Goal: Task Accomplishment & Management: Manage account settings

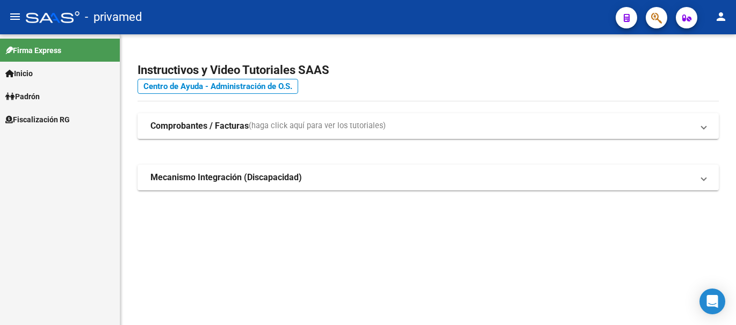
click at [652, 24] on icon "button" at bounding box center [656, 18] width 11 height 12
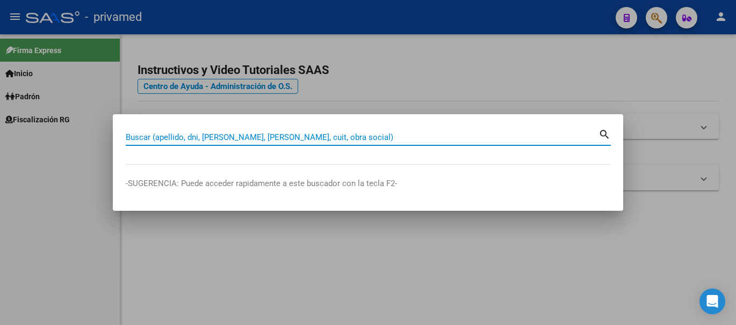
paste input "27924410146"
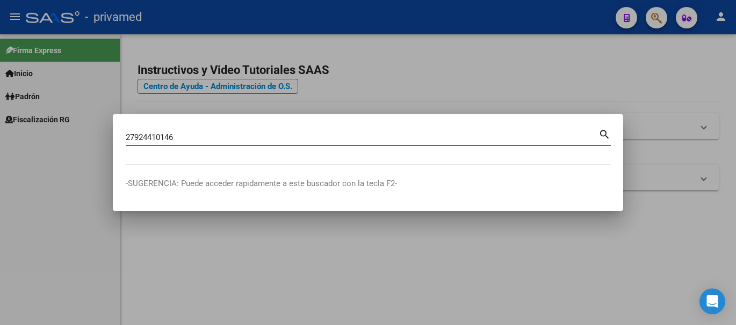
type input "27924410146"
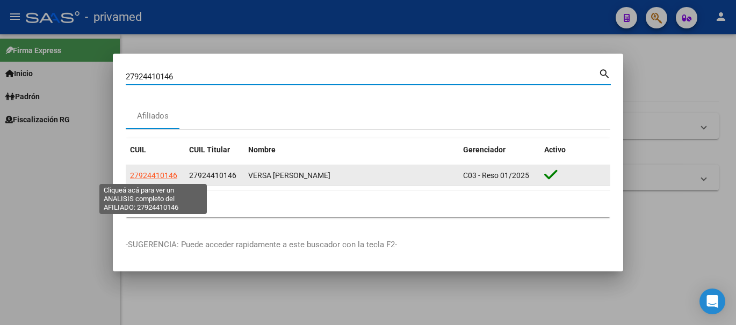
click at [160, 174] on span "27924410146" at bounding box center [153, 175] width 47 height 9
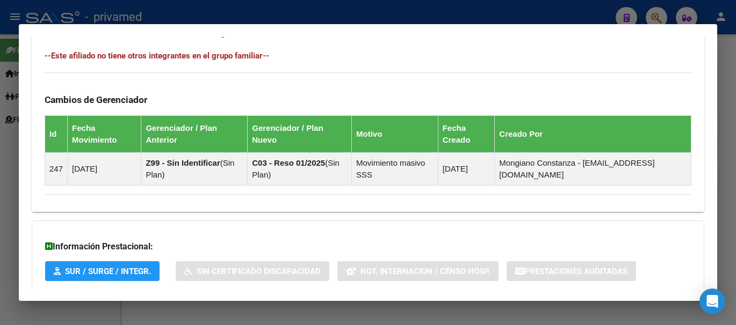
scroll to position [656, 0]
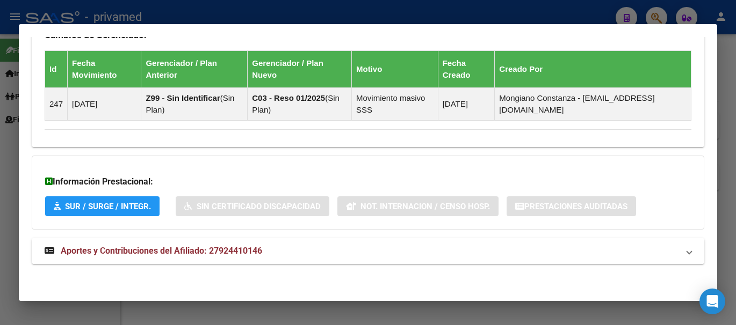
click at [193, 253] on span "Aportes y Contribuciones del Afiliado: 27924410146" at bounding box center [161, 251] width 201 height 10
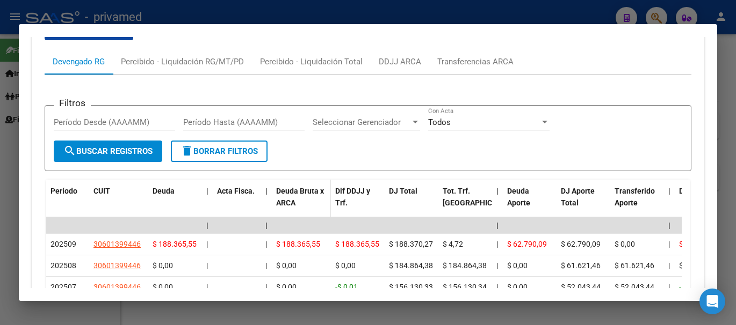
scroll to position [880, 0]
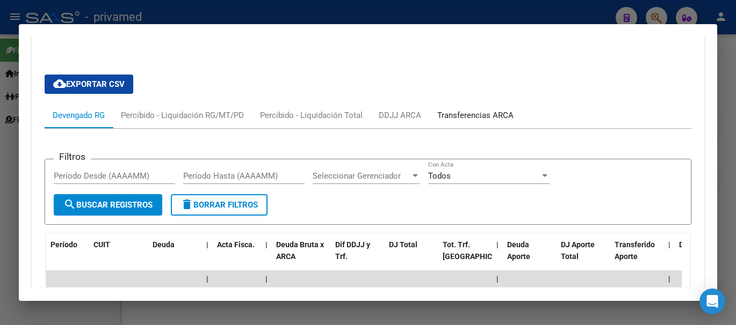
click at [473, 113] on div "Transferencias ARCA" at bounding box center [475, 116] width 76 height 12
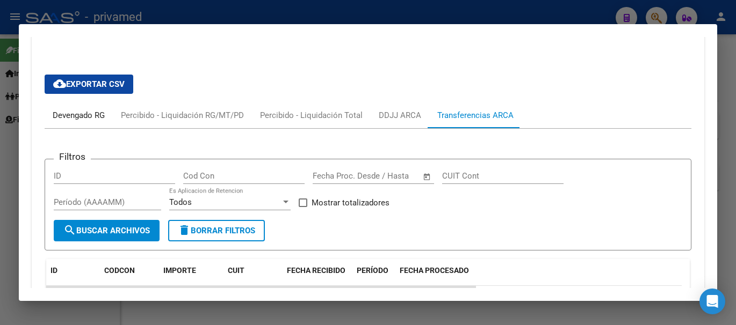
click at [94, 121] on div "Devengado RG" at bounding box center [79, 116] width 52 height 12
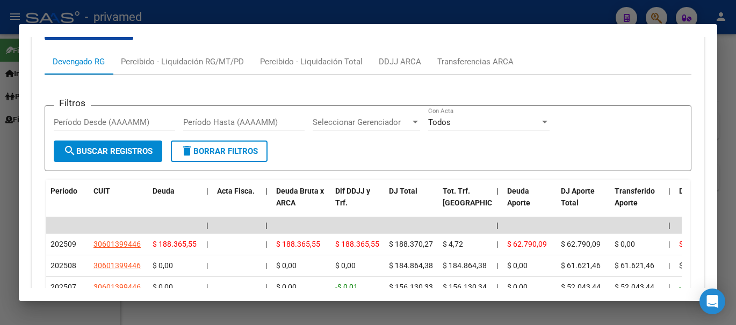
scroll to position [987, 0]
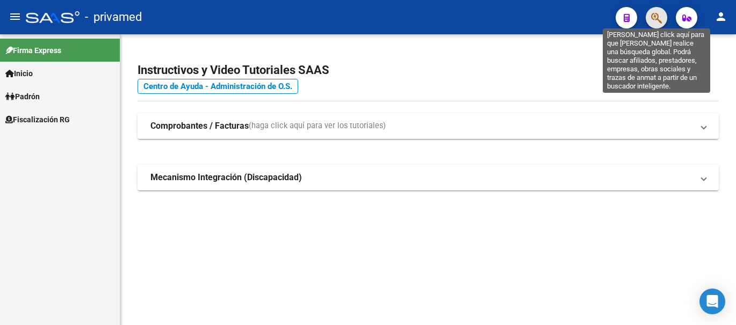
click at [661, 17] on icon "button" at bounding box center [656, 18] width 11 height 12
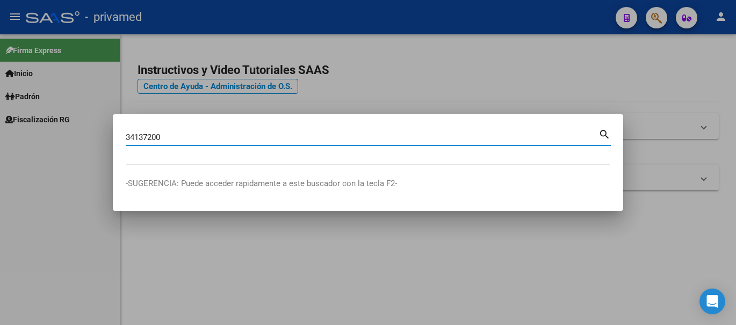
type input "34137200"
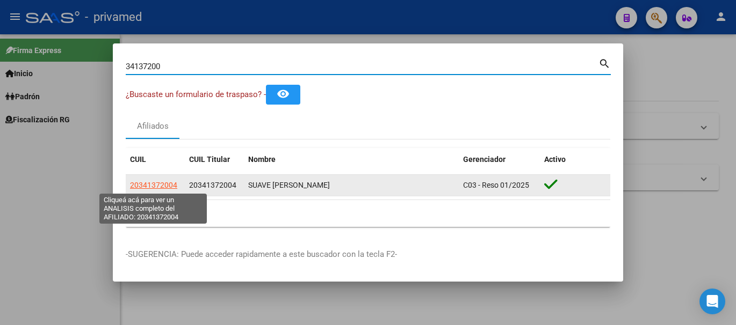
click at [155, 186] on span "20341372004" at bounding box center [153, 185] width 47 height 9
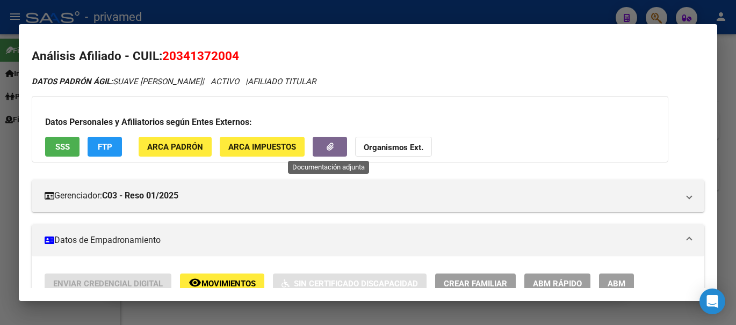
scroll to position [54, 0]
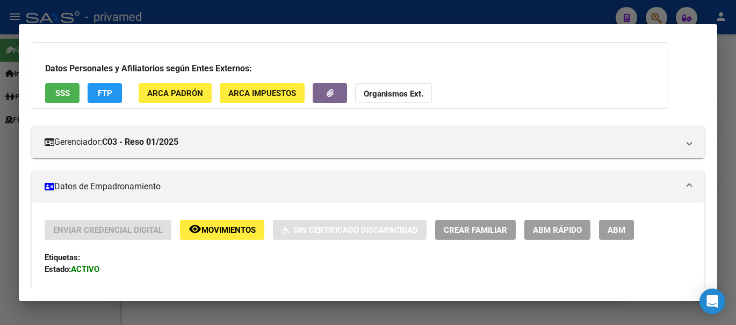
click at [550, 226] on span "ABM Rápido" at bounding box center [557, 231] width 49 height 10
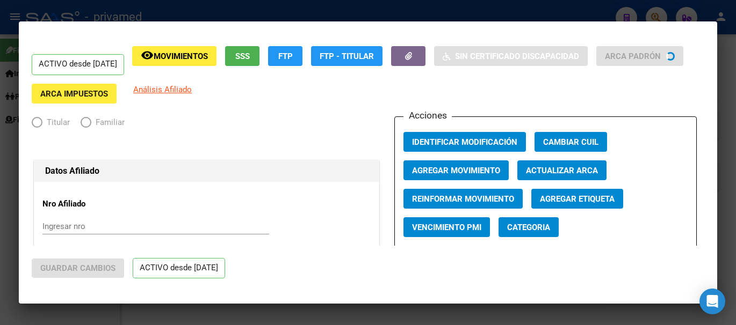
radio input "true"
type input "30-71057233-6"
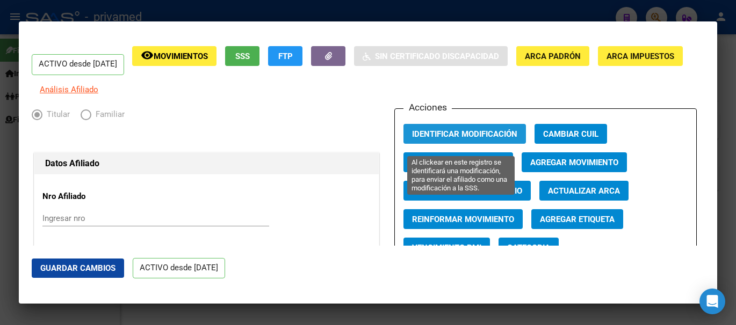
click at [479, 139] on span "Identificar Modificación" at bounding box center [464, 134] width 105 height 10
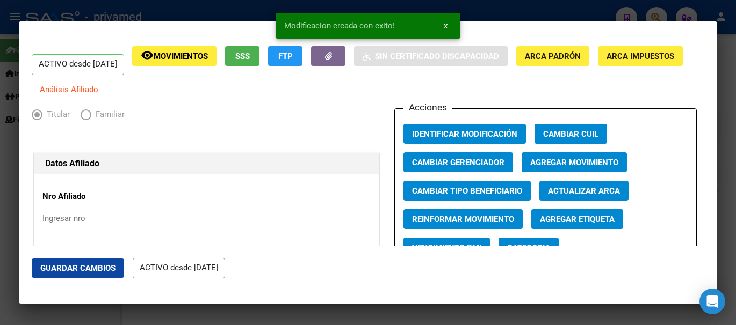
click at [604, 164] on button "Agregar Movimiento" at bounding box center [574, 163] width 105 height 20
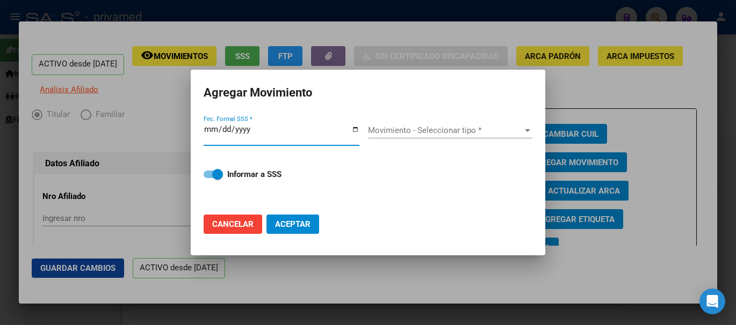
click at [206, 133] on input "Fec. Formal SSS *" at bounding box center [282, 133] width 156 height 17
click at [206, 131] on input "Fec. Formal SSS *" at bounding box center [282, 133] width 156 height 17
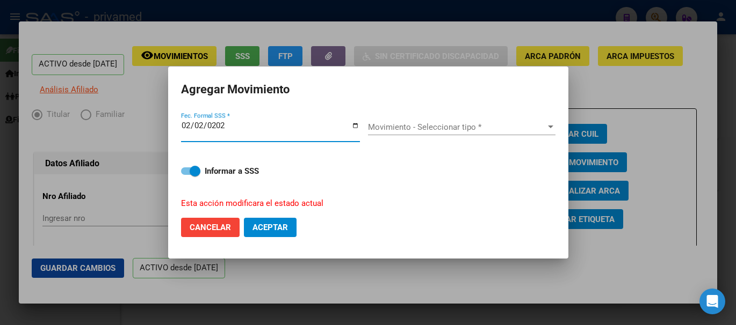
type input "2026-02-02"
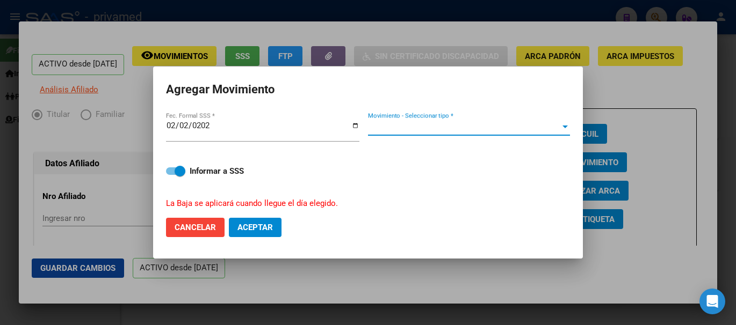
click at [457, 129] on span "Movimiento - Seleccionar tipo *" at bounding box center [464, 127] width 192 height 10
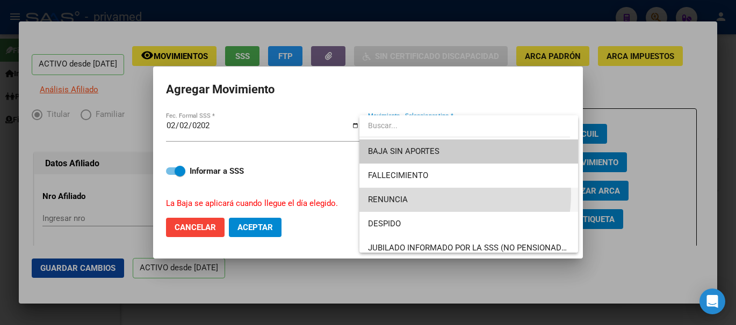
click at [432, 194] on span "RENUNCIA" at bounding box center [468, 200] width 201 height 24
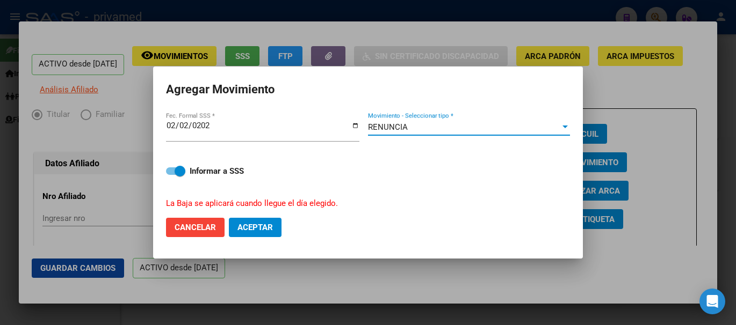
click at [187, 127] on input "2026-02-02" at bounding box center [262, 129] width 193 height 17
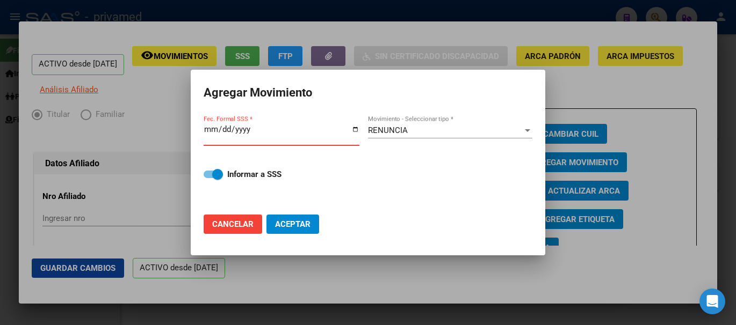
type input "2026-01-02"
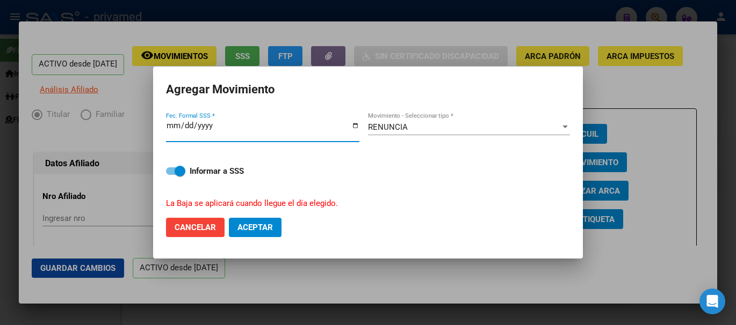
click at [250, 230] on span "Aceptar" at bounding box center [254, 228] width 35 height 10
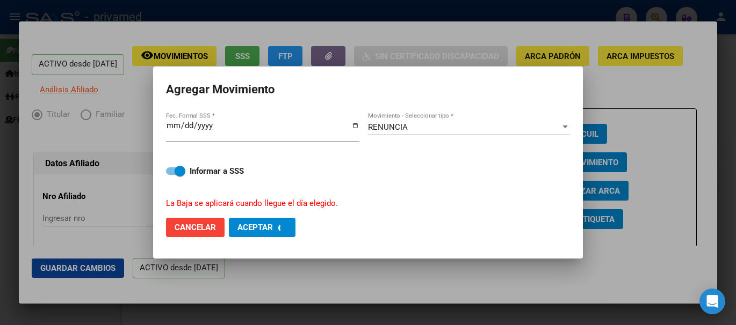
checkbox input "false"
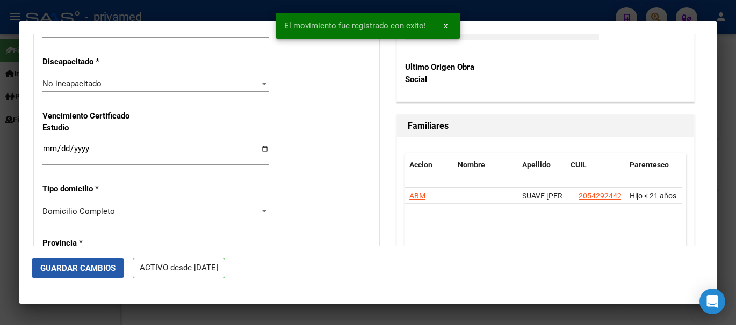
click at [68, 265] on span "Guardar Cambios" at bounding box center [77, 269] width 75 height 10
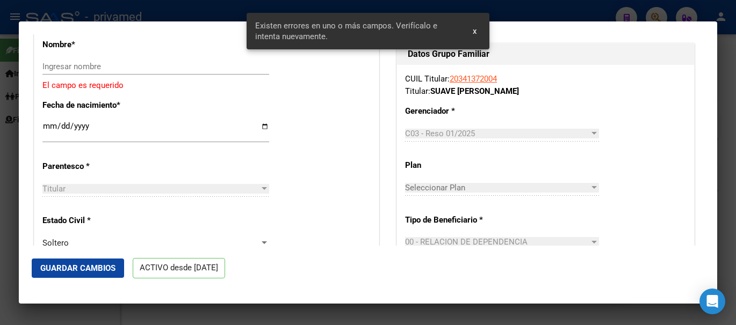
scroll to position [382, 0]
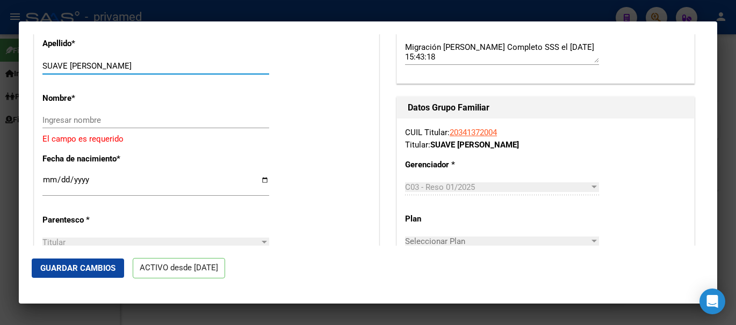
drag, startPoint x: 68, startPoint y: 70, endPoint x: 117, endPoint y: 78, distance: 49.6
click at [117, 71] on input "SUAVE ELIAS JOEL" at bounding box center [155, 66] width 227 height 10
type input "SUAVE"
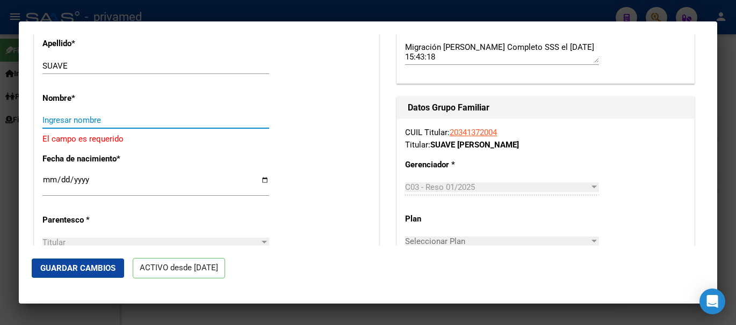
paste input "ELIAS JOEL"
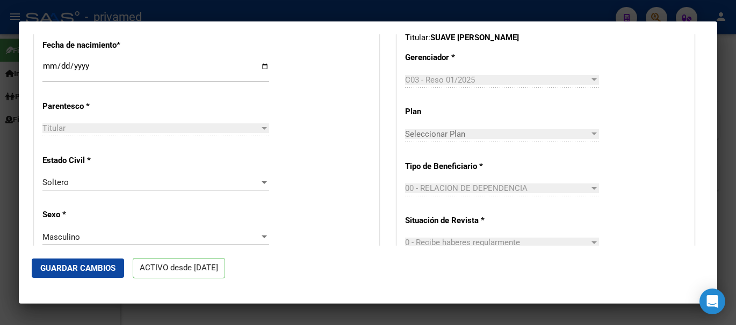
scroll to position [436, 0]
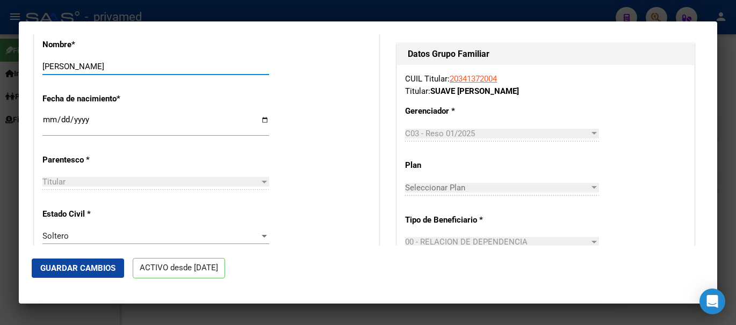
type input "ELIAS JOEL"
click at [95, 185] on div "Titular" at bounding box center [150, 182] width 217 height 10
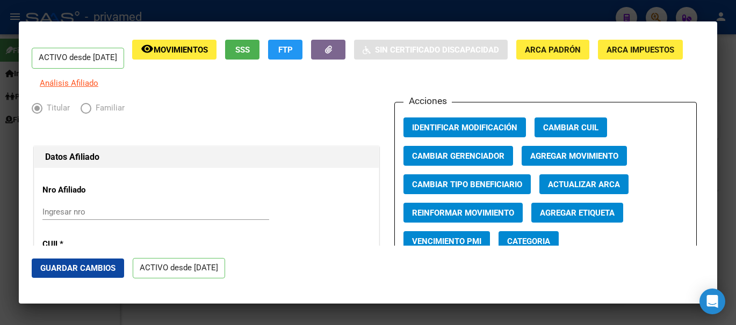
scroll to position [0, 0]
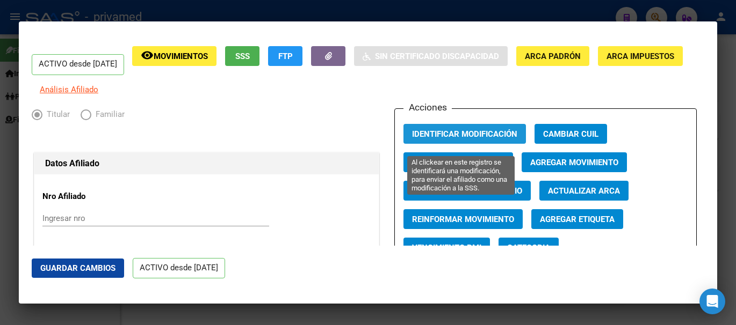
click at [482, 139] on span "Identificar Modificación" at bounding box center [464, 134] width 105 height 10
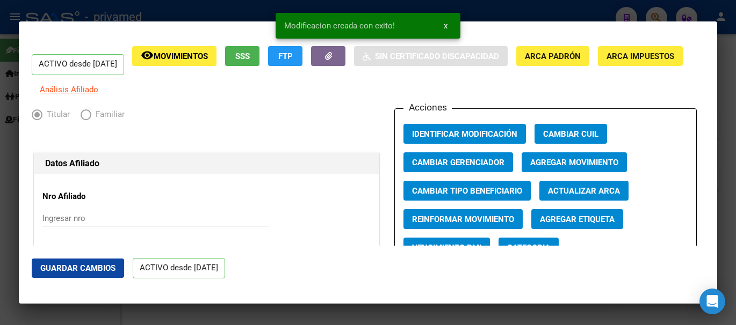
click at [722, 95] on div at bounding box center [368, 162] width 736 height 325
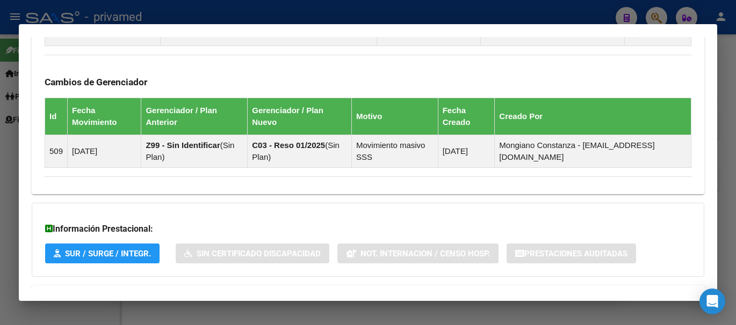
scroll to position [692, 0]
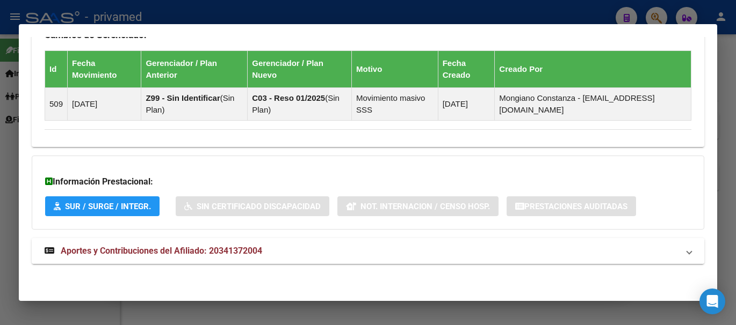
click at [218, 251] on span "Aportes y Contribuciones del Afiliado: 20341372004" at bounding box center [161, 251] width 201 height 10
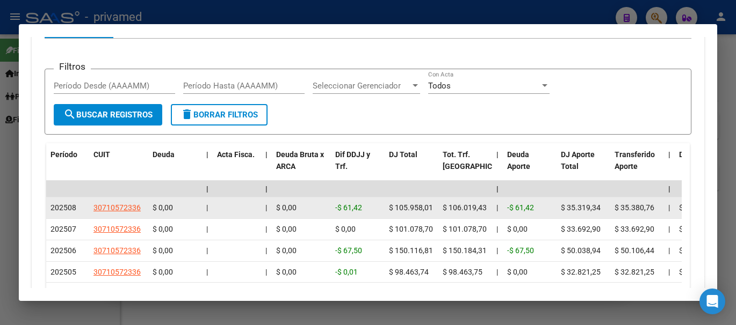
scroll to position [1113, 0]
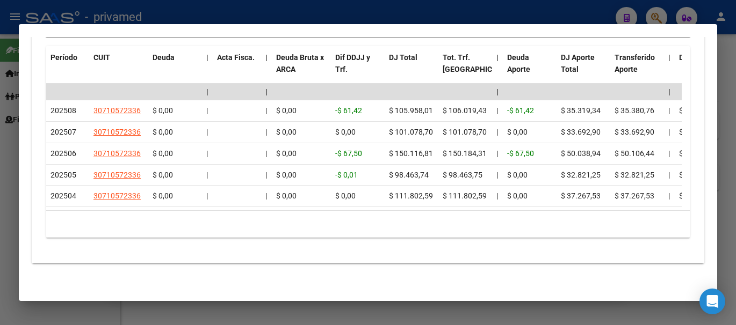
drag, startPoint x: 708, startPoint y: 257, endPoint x: 707, endPoint y: 146, distance: 111.2
click at [707, 146] on mat-dialog-content "Análisis Afiliado - CUIL: 20341372004 DATOS PADRÓN ÁGIL: SUAVE ELIAS JOEL | ACT…" at bounding box center [368, 162] width 698 height 251
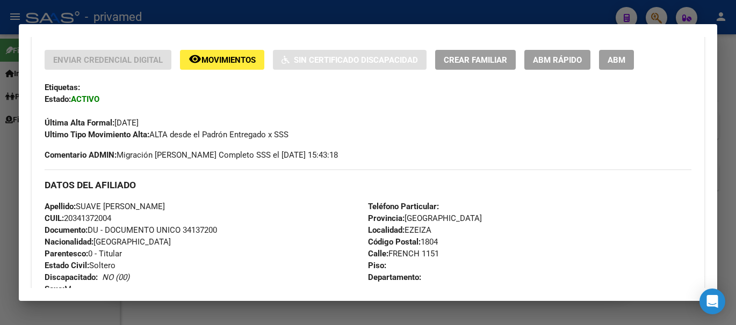
scroll to position [151, 0]
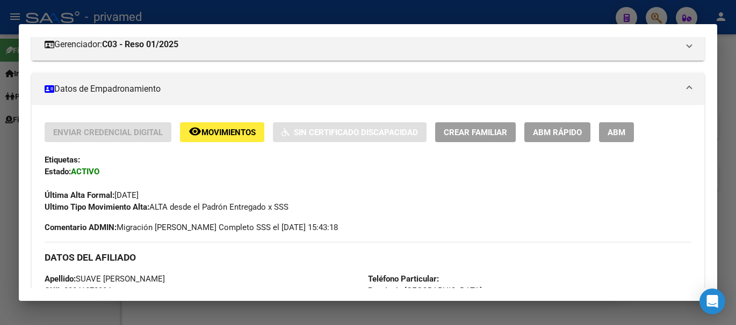
click at [216, 141] on button "remove_red_eye Movimientos" at bounding box center [222, 132] width 84 height 20
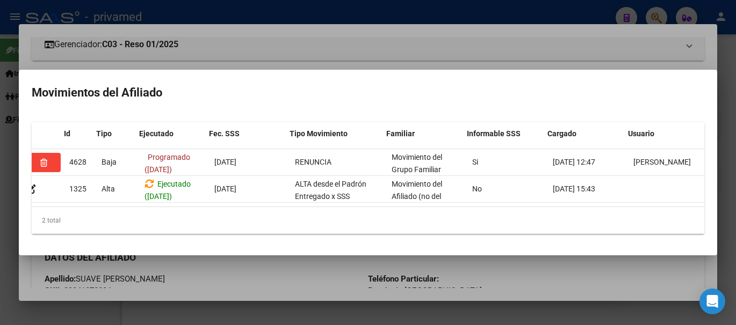
scroll to position [0, 15]
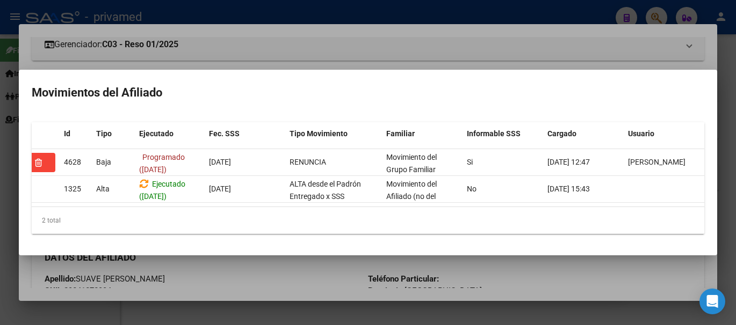
click at [644, 292] on div at bounding box center [368, 162] width 736 height 325
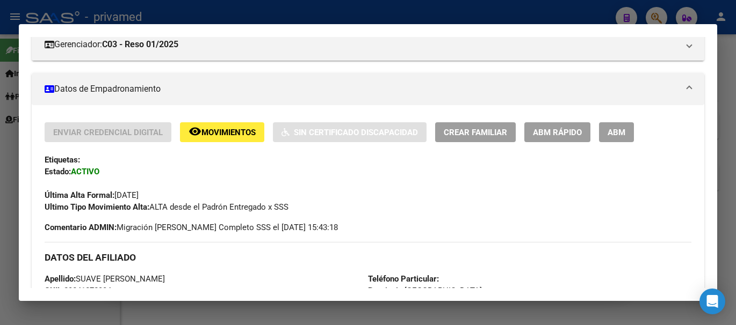
click at [727, 75] on div at bounding box center [368, 162] width 736 height 325
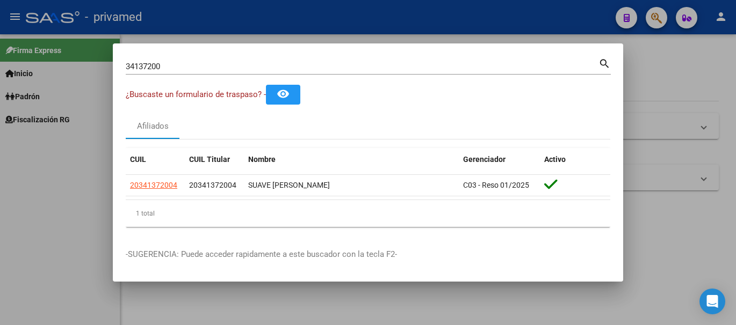
click at [690, 97] on div at bounding box center [368, 162] width 736 height 325
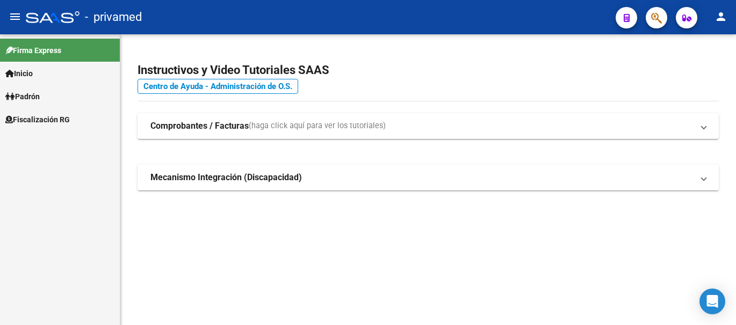
click at [535, 262] on mat-sidenav-content "Instructivos y Video Tutoriales SAAS Centro de Ayuda - Administración de O.S. C…" at bounding box center [427, 179] width 615 height 291
click at [530, 256] on mat-sidenav-content "Instructivos y Video Tutoriales SAAS Centro de Ayuda - Administración de O.S. C…" at bounding box center [427, 179] width 615 height 291
click at [534, 260] on mat-sidenav-content "Instructivos y Video Tutoriales SAAS Centro de Ayuda - Administración de O.S. C…" at bounding box center [427, 179] width 615 height 291
